Goal: Check status: Check status

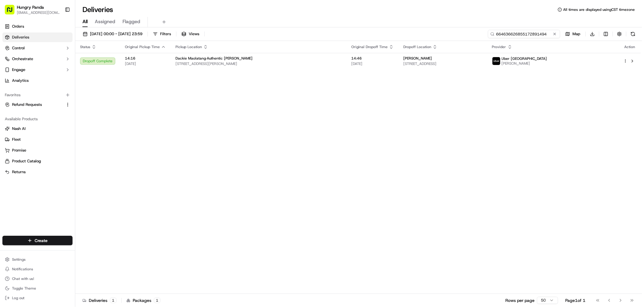
click at [535, 36] on input "664636626855172891494" at bounding box center [524, 34] width 72 height 8
paste input "564137387875176479739"
type input "564137387875176479739"
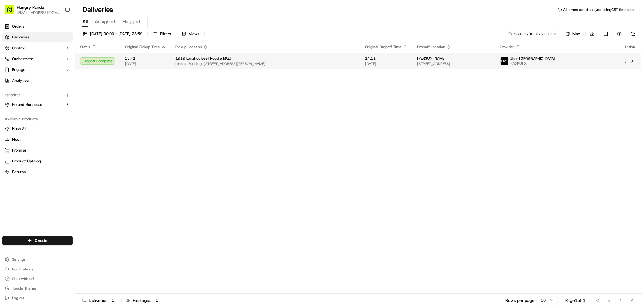
click at [491, 62] on span "[STREET_ADDRESS]" at bounding box center [453, 63] width 73 height 5
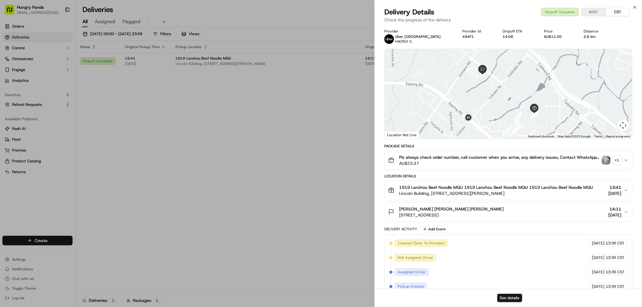
click at [618, 161] on div "+ 1" at bounding box center [617, 160] width 8 height 8
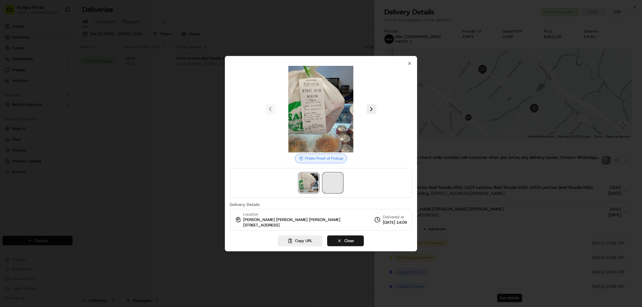
click at [335, 182] on span at bounding box center [332, 182] width 19 height 19
